Goal: Find specific page/section: Find specific page/section

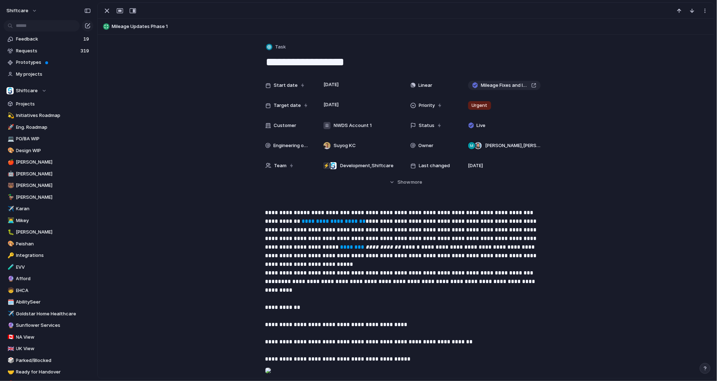
click at [151, 80] on div "Start date [DATE] Linear Mileage Fixes and Improvements Target date [DATE] Prio…" at bounding box center [405, 132] width 599 height 108
click at [152, 100] on div "Start date [DATE] Linear Mileage Fixes and Improvements Target date [DATE] Prio…" at bounding box center [405, 132] width 599 height 108
click at [17, 100] on span "Projects" at bounding box center [53, 103] width 75 height 7
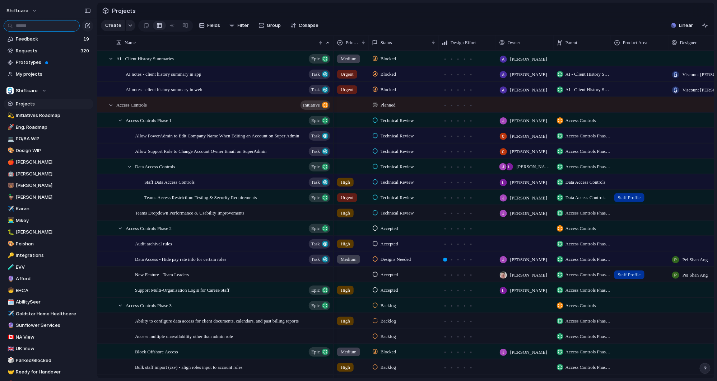
click at [22, 23] on input "text" at bounding box center [42, 25] width 76 height 11
